Goal: Information Seeking & Learning: Learn about a topic

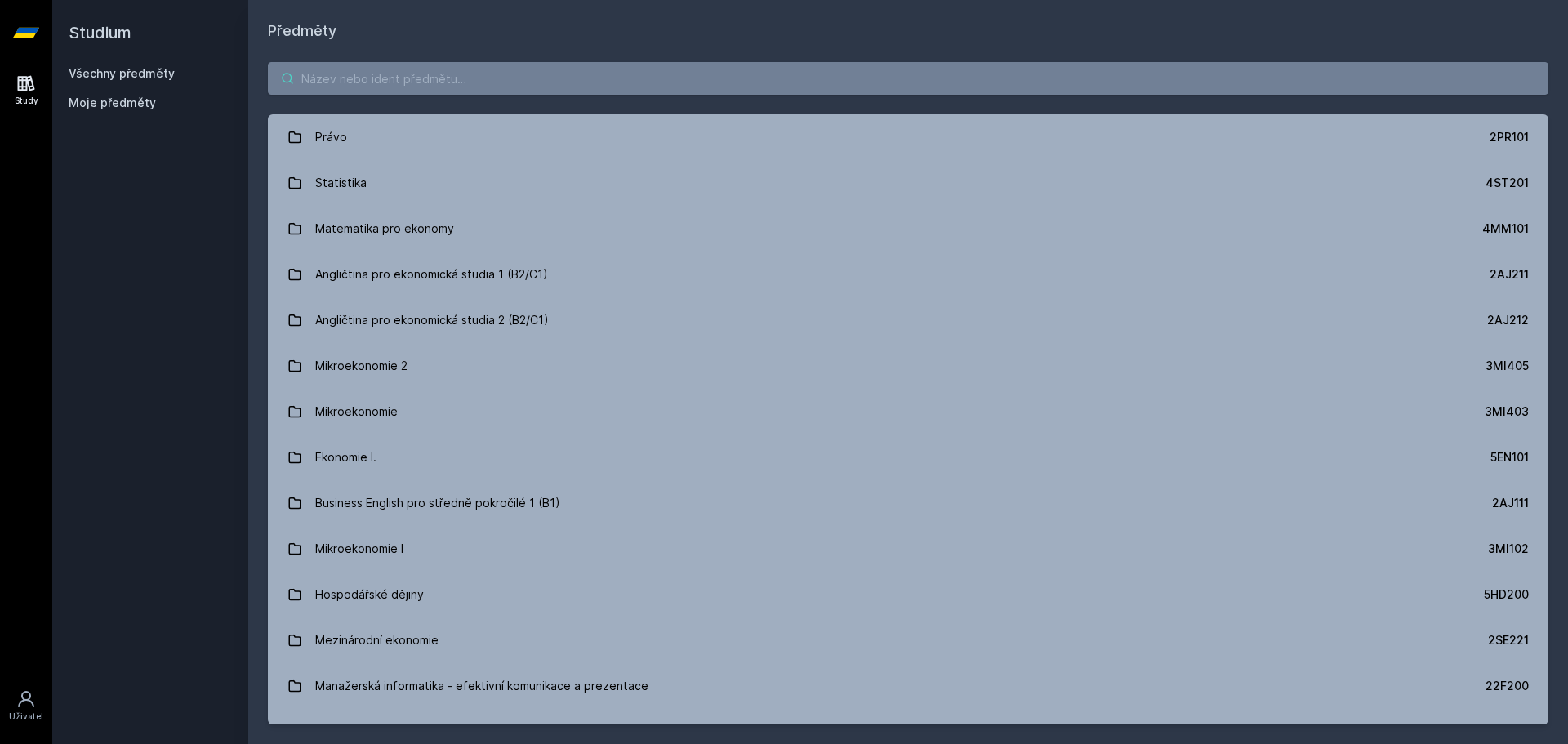
click at [514, 92] on input "search" at bounding box center [908, 79] width 1281 height 33
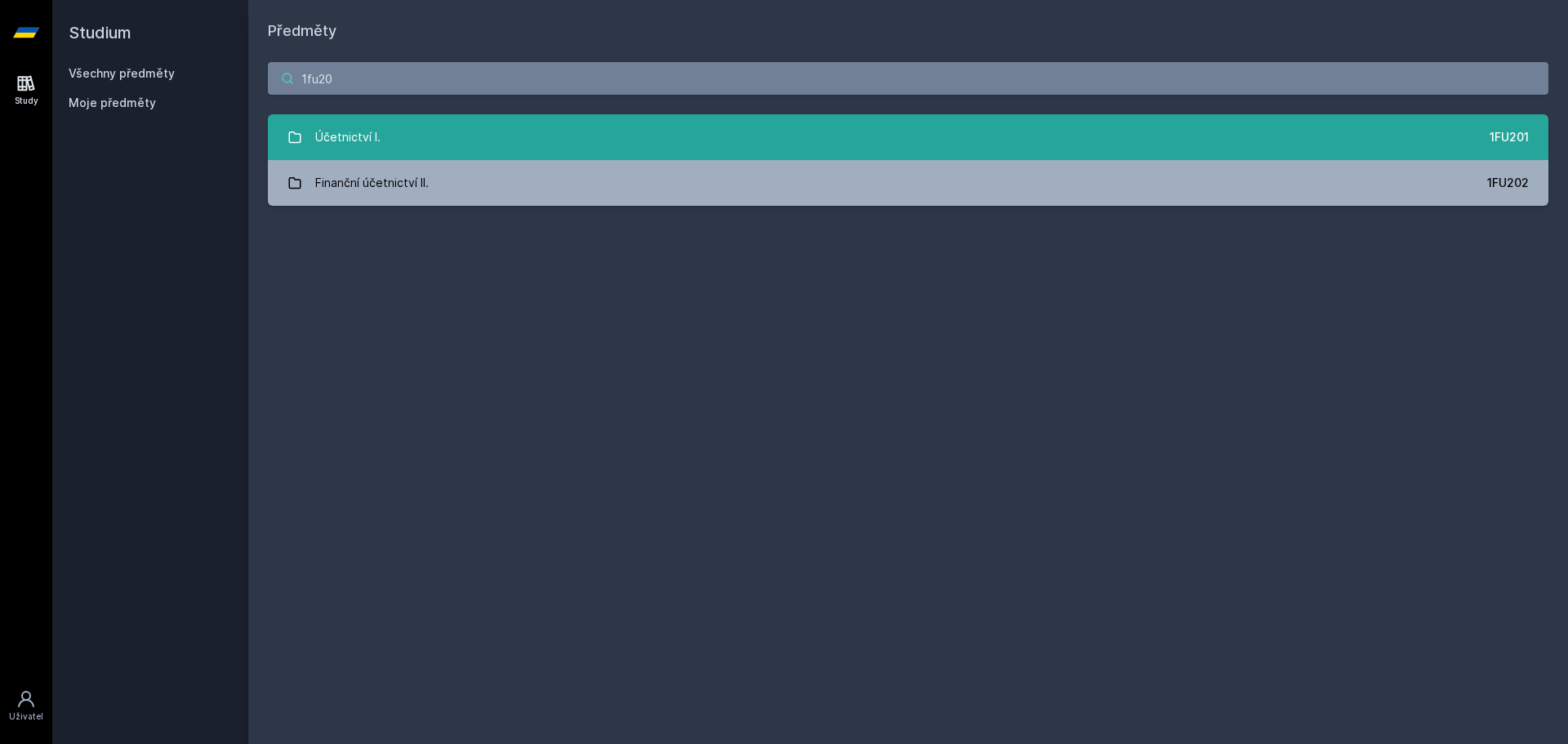
type input "1fu20"
click at [428, 140] on link "Účetnictví I. 1FU201" at bounding box center [908, 137] width 1281 height 46
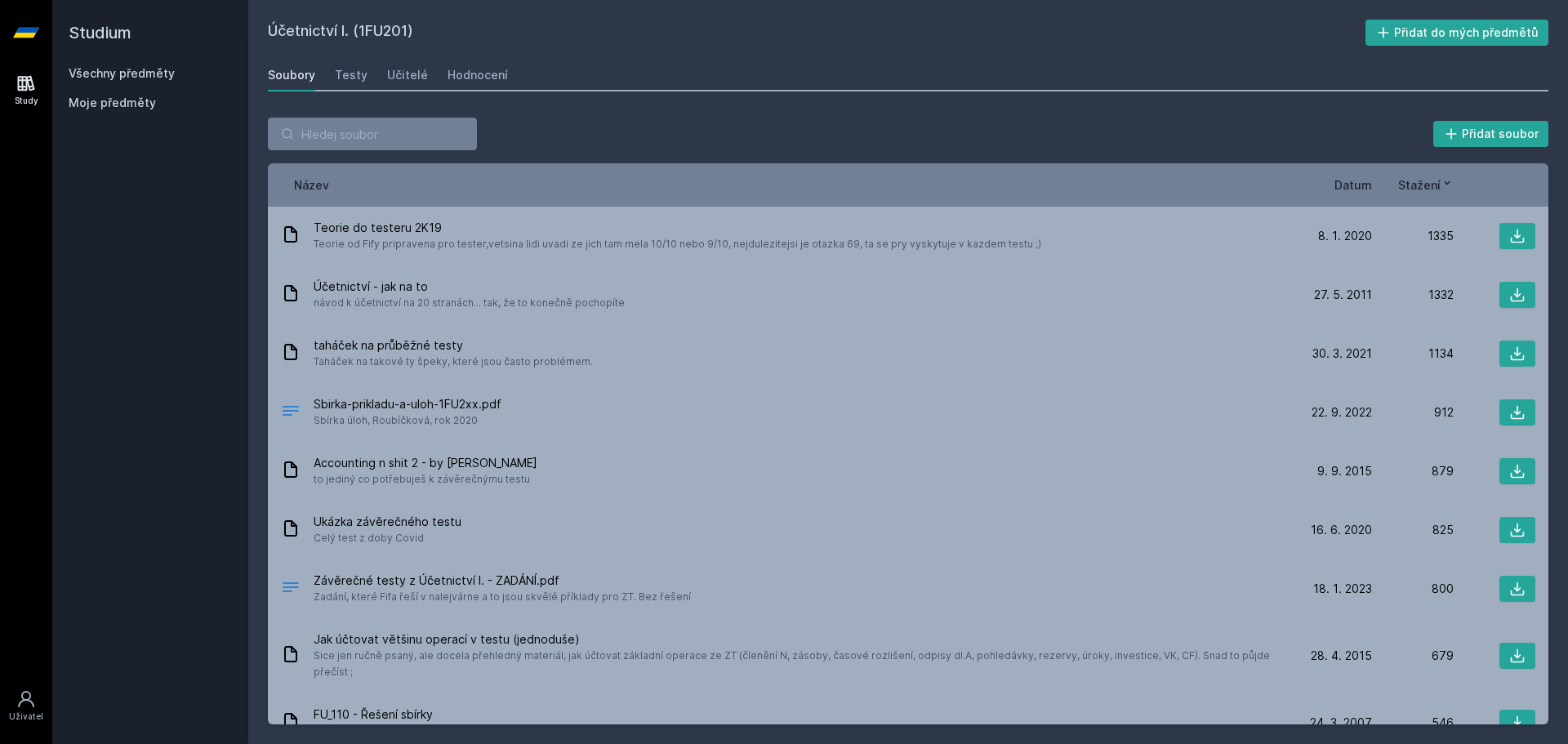
click at [380, 84] on div "Soubory Testy Učitelé Hodnocení" at bounding box center [908, 75] width 1281 height 33
click at [388, 80] on div "Učitelé" at bounding box center [407, 75] width 41 height 16
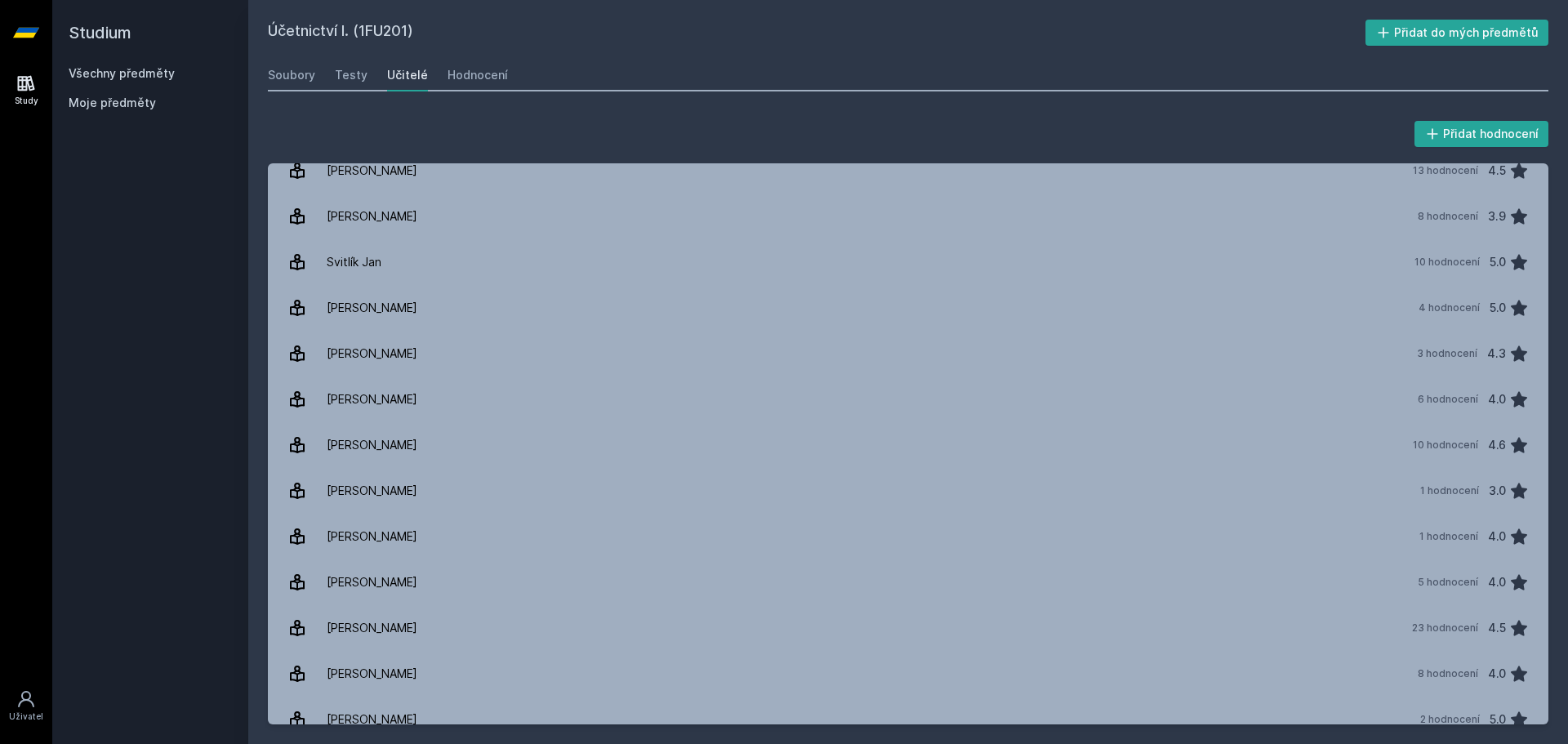
scroll to position [2779, 0]
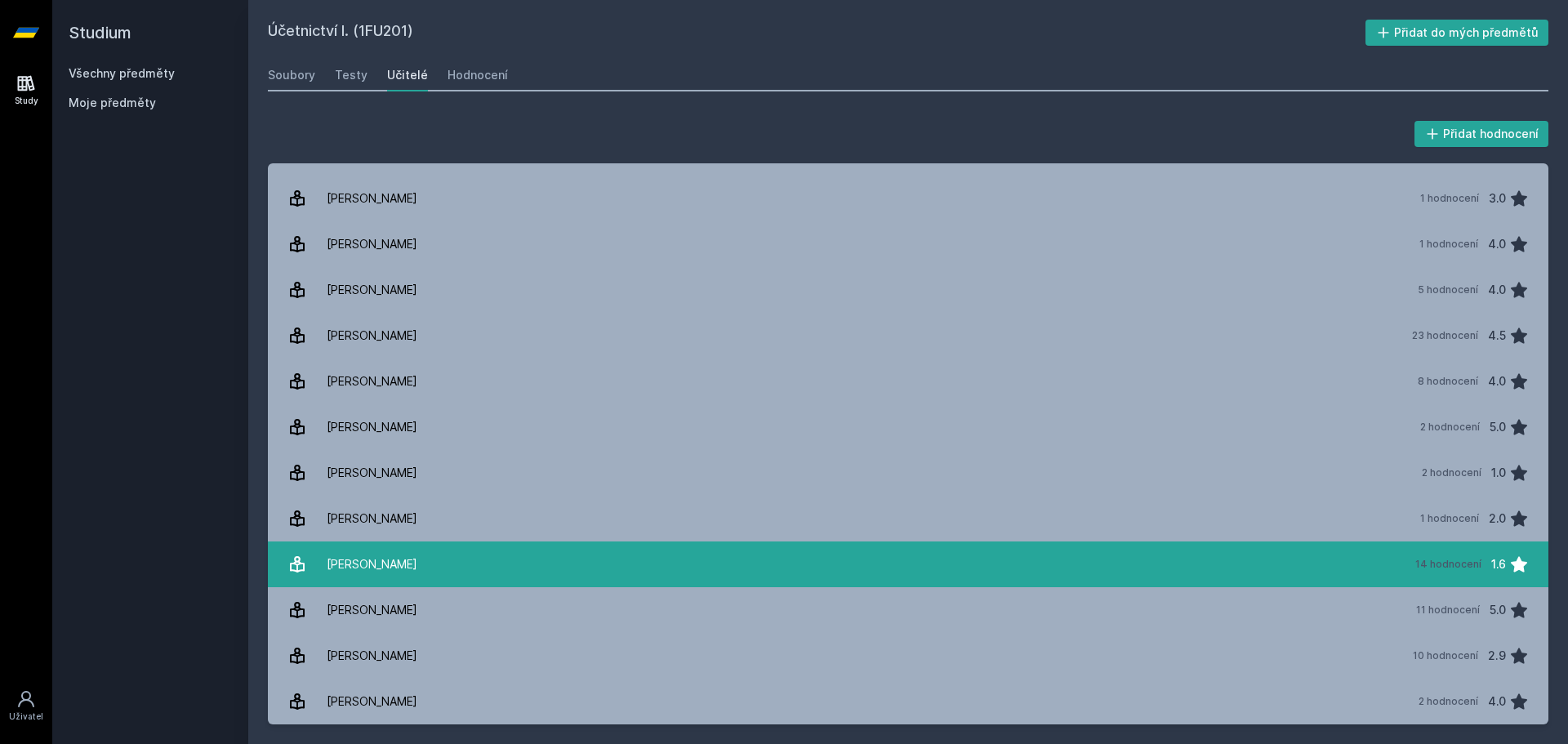
click at [537, 566] on link "[PERSON_NAME] 14 hodnocení 1.6" at bounding box center [908, 565] width 1281 height 46
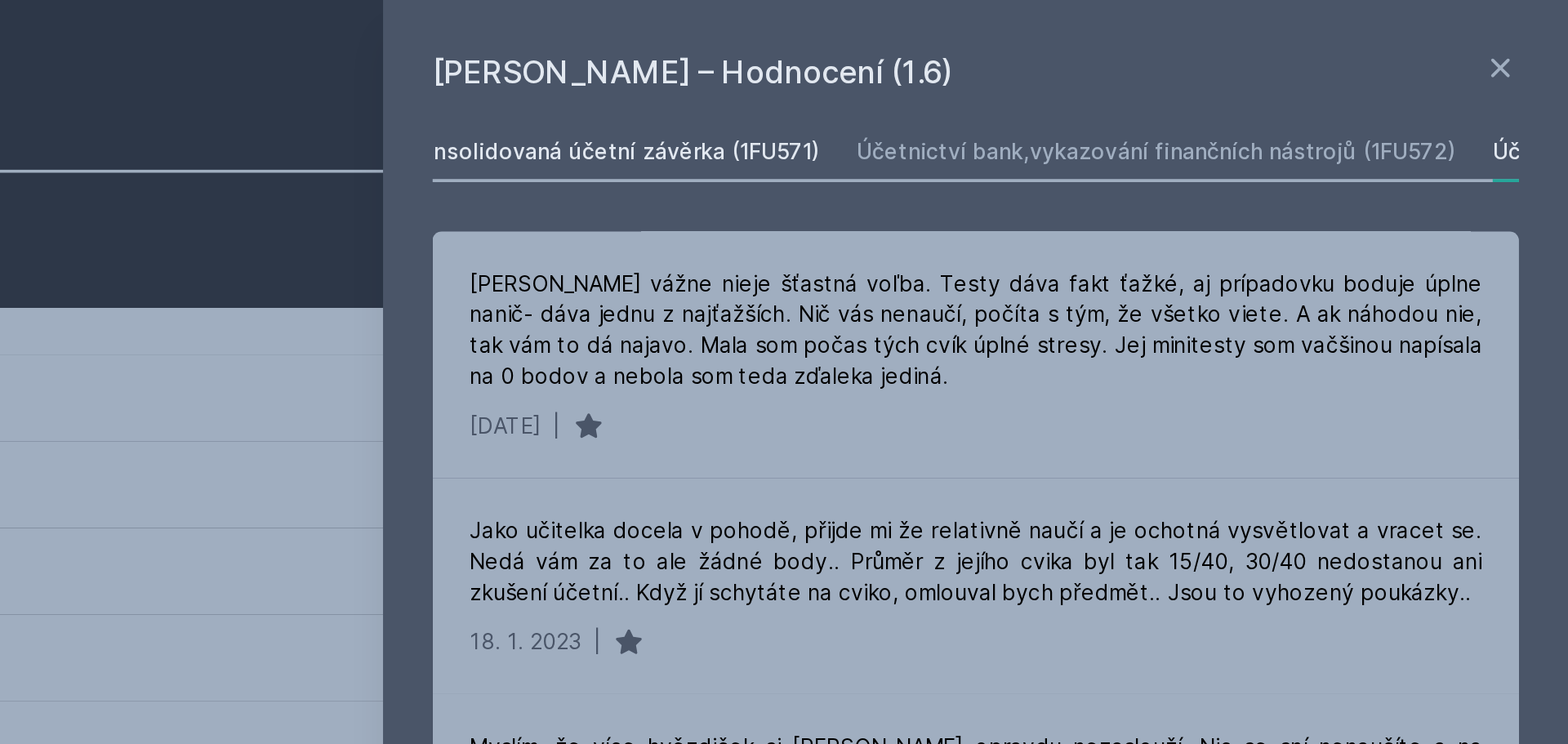
scroll to position [0, 417]
click at [1324, 78] on div "Účetnictví I. (1FU201)" at bounding box center [1373, 80] width 119 height 16
click at [1243, 78] on div "Účetnictví bank,vykazování finančních nástrojů (1FU572)" at bounding box center [1136, 80] width 317 height 16
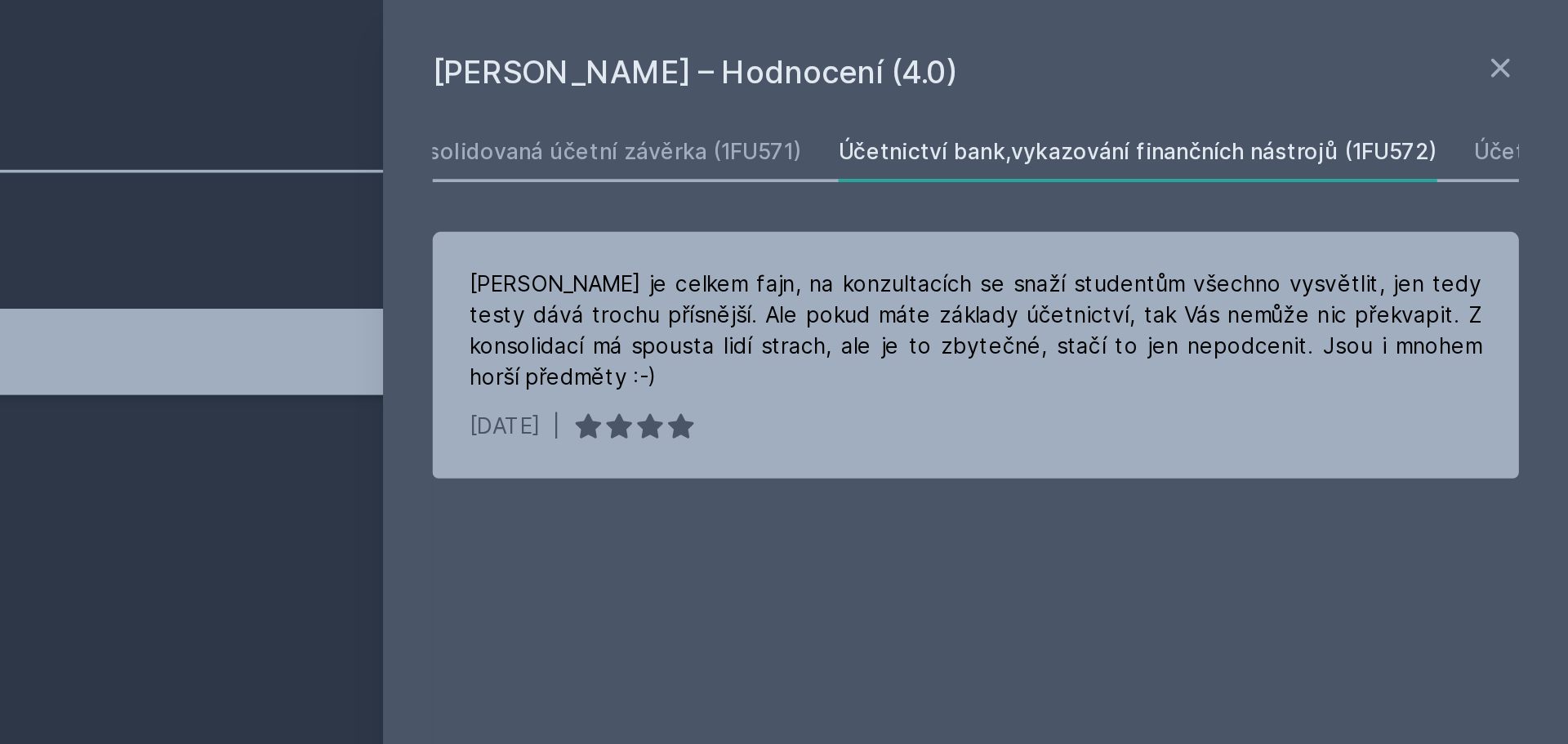
scroll to position [0, 417]
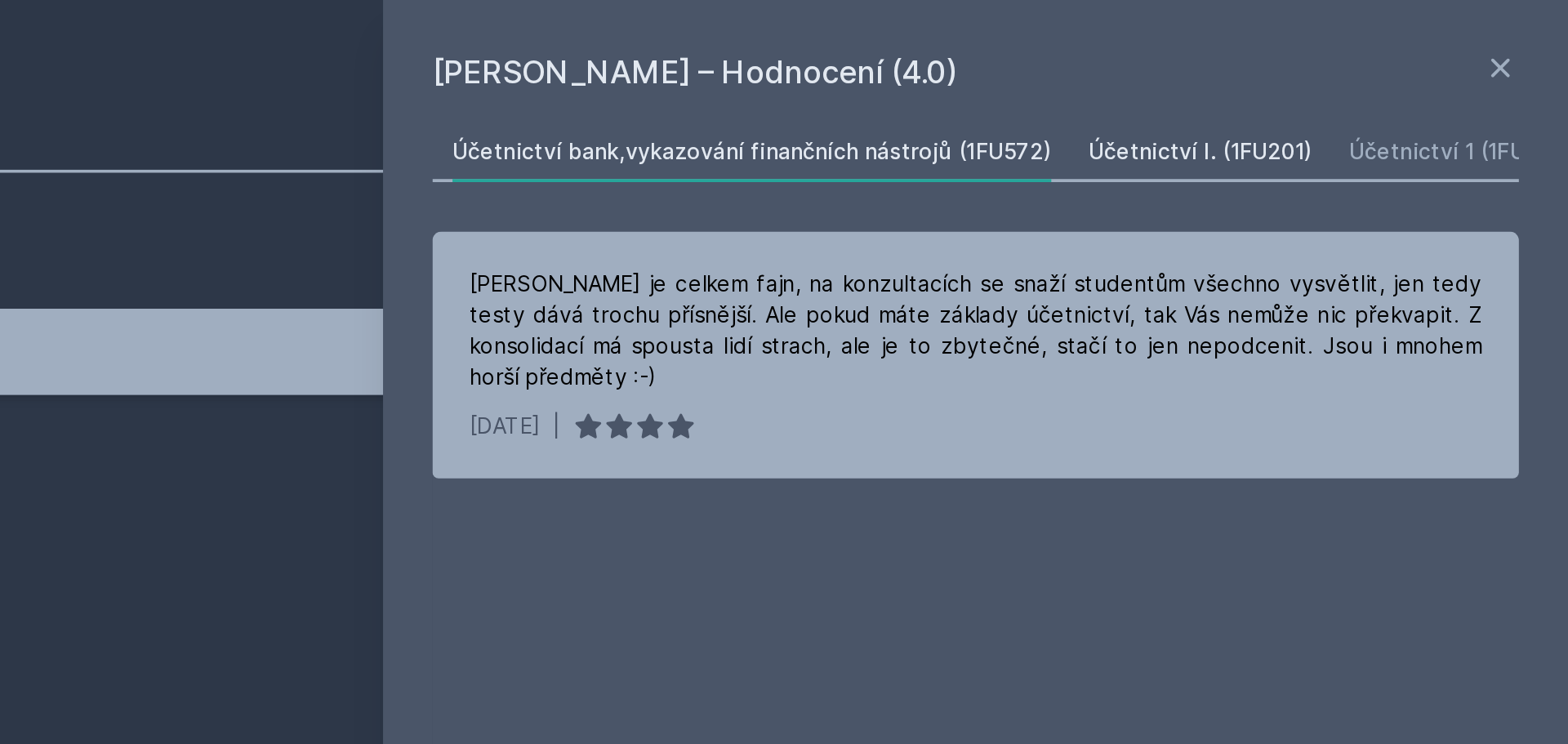
click at [1365, 72] on div "Účetnictví I. (1FU201)" at bounding box center [1373, 80] width 119 height 16
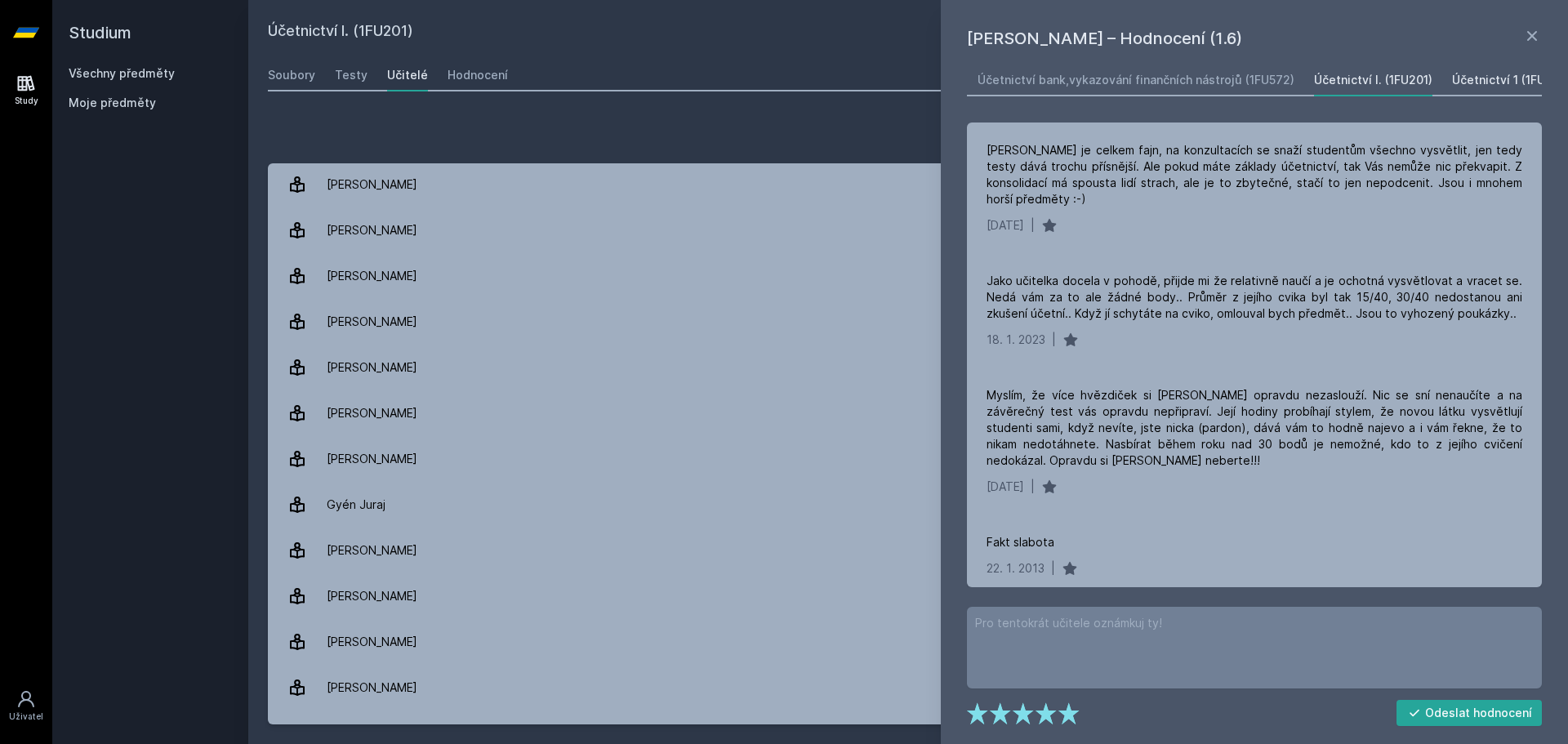
click at [1452, 79] on div "Účetnictví 1 (1FU211)" at bounding box center [1509, 80] width 114 height 16
